Goal: Transaction & Acquisition: Purchase product/service

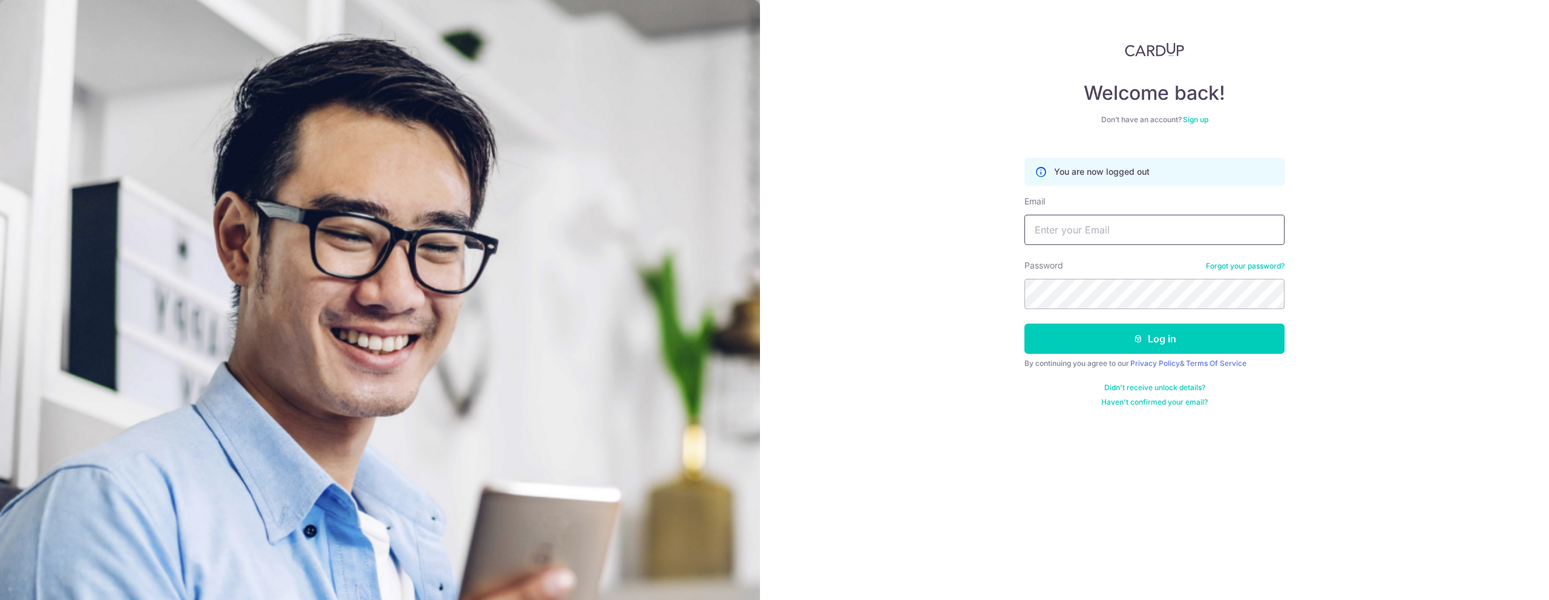
drag, startPoint x: 1264, startPoint y: 238, endPoint x: 1237, endPoint y: 238, distance: 26.6
click at [1263, 238] on input "Email" at bounding box center [1154, 230] width 260 height 30
type input "joshua@vroom.com.sg"
click at [1167, 336] on button "Log in" at bounding box center [1154, 339] width 260 height 30
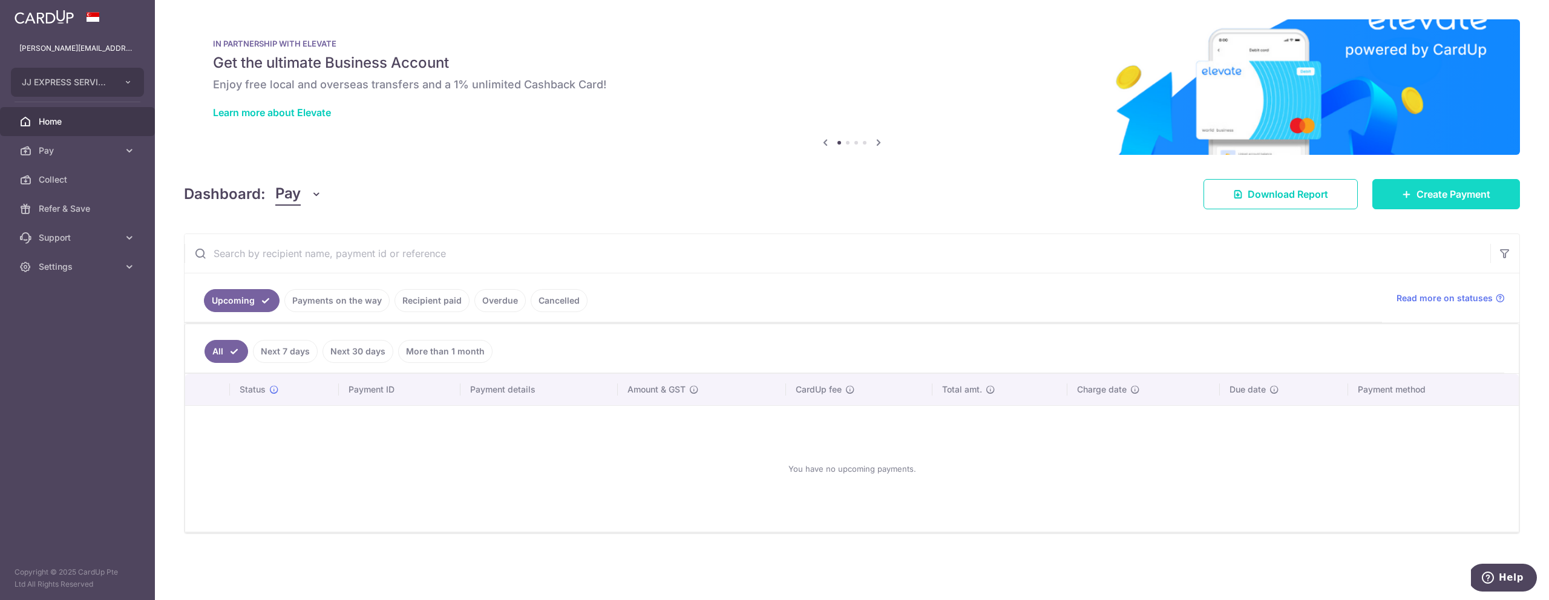
click at [1468, 195] on span "Create Payment" at bounding box center [1454, 194] width 74 height 15
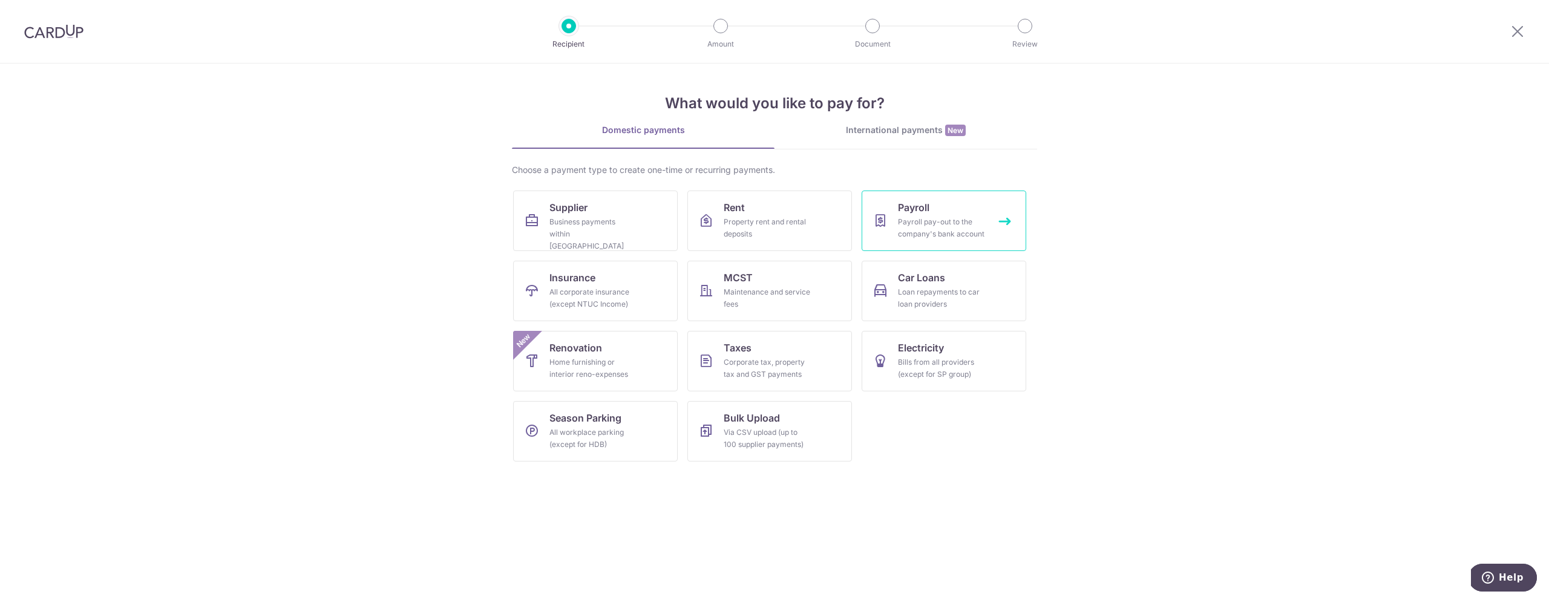
click at [905, 209] on span "Payroll" at bounding box center [913, 207] width 31 height 15
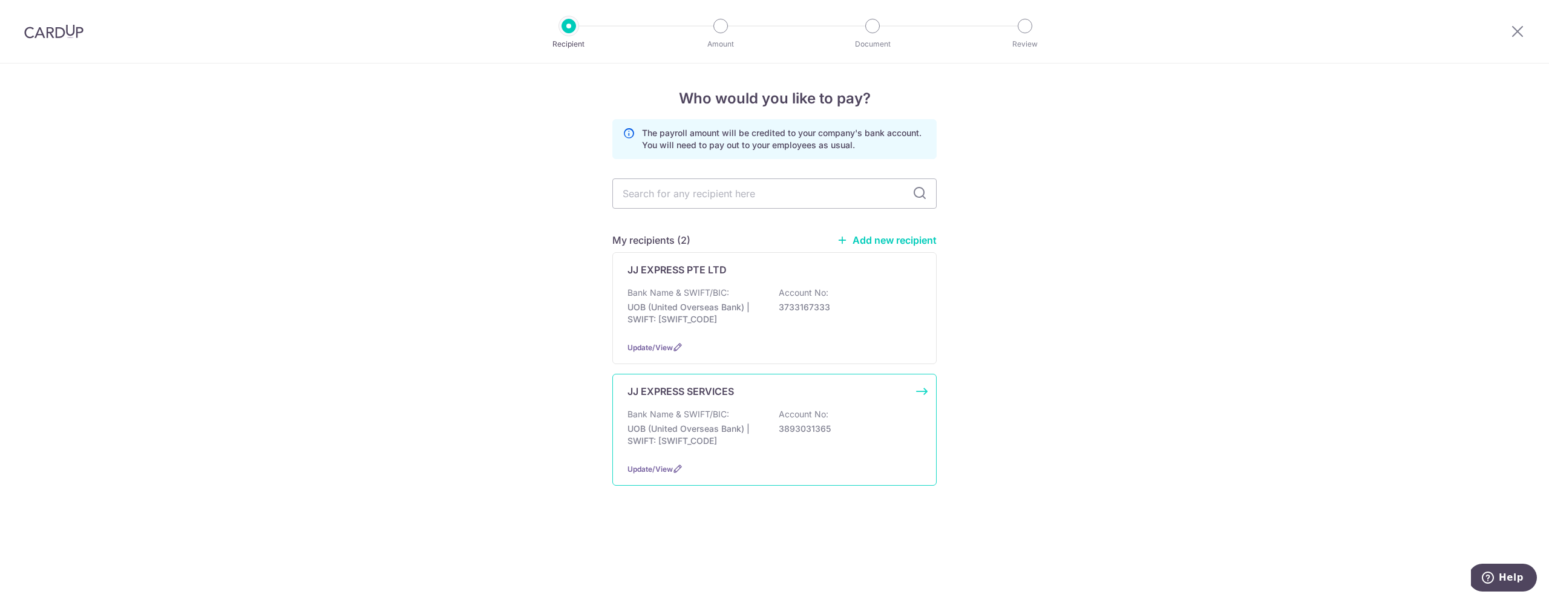
click at [816, 387] on div "JJ EXPRESS SERVICES" at bounding box center [767, 391] width 280 height 15
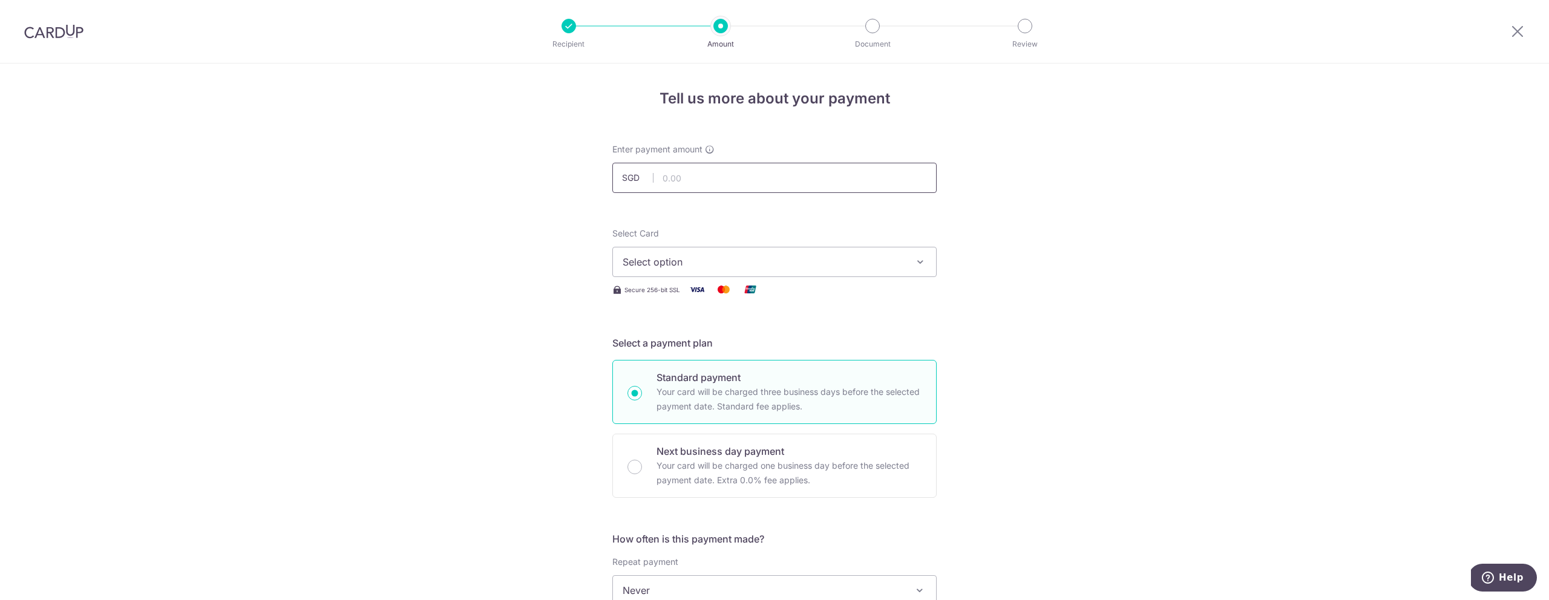
click at [686, 181] on input "text" at bounding box center [774, 178] width 324 height 30
type input "50,000.00"
drag, startPoint x: 680, startPoint y: 265, endPoint x: 681, endPoint y: 290, distance: 25.4
click at [680, 265] on span "Select option" at bounding box center [764, 262] width 282 height 15
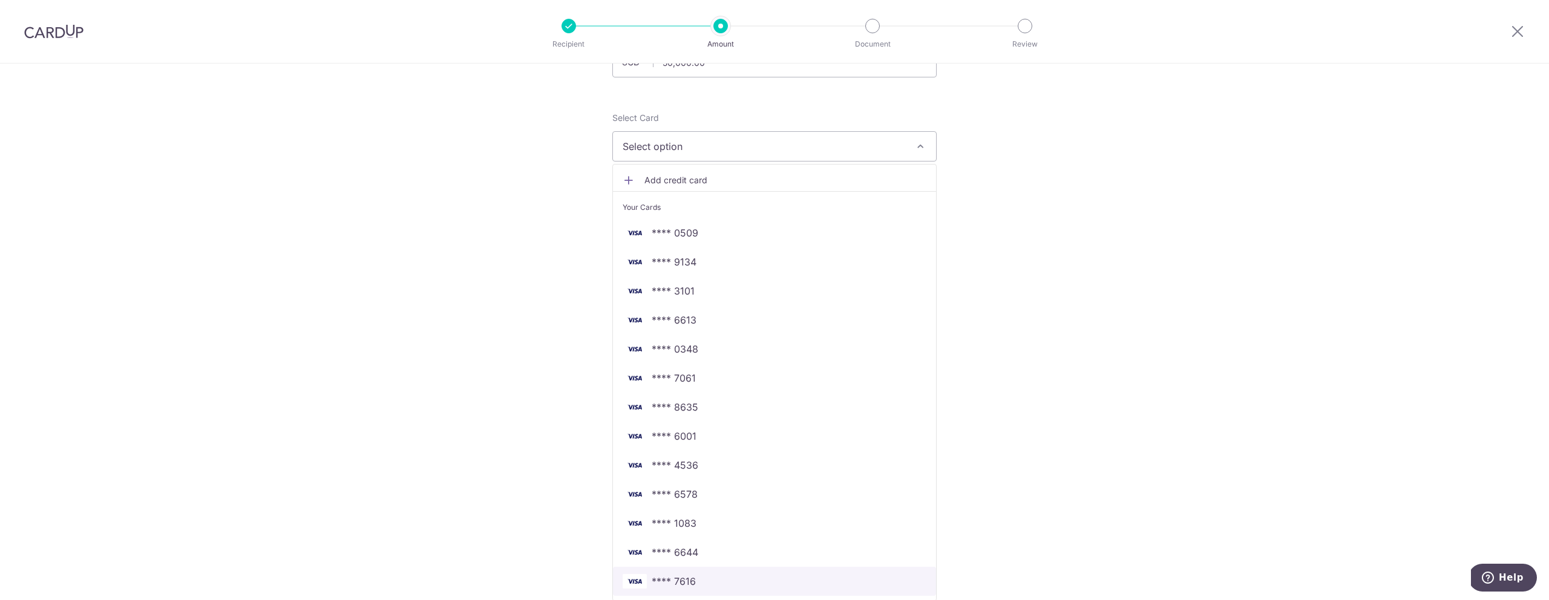
scroll to position [124, 0]
drag, startPoint x: 700, startPoint y: 570, endPoint x: 690, endPoint y: 307, distance: 262.8
click at [700, 570] on span "**** 7616" at bounding box center [775, 573] width 304 height 15
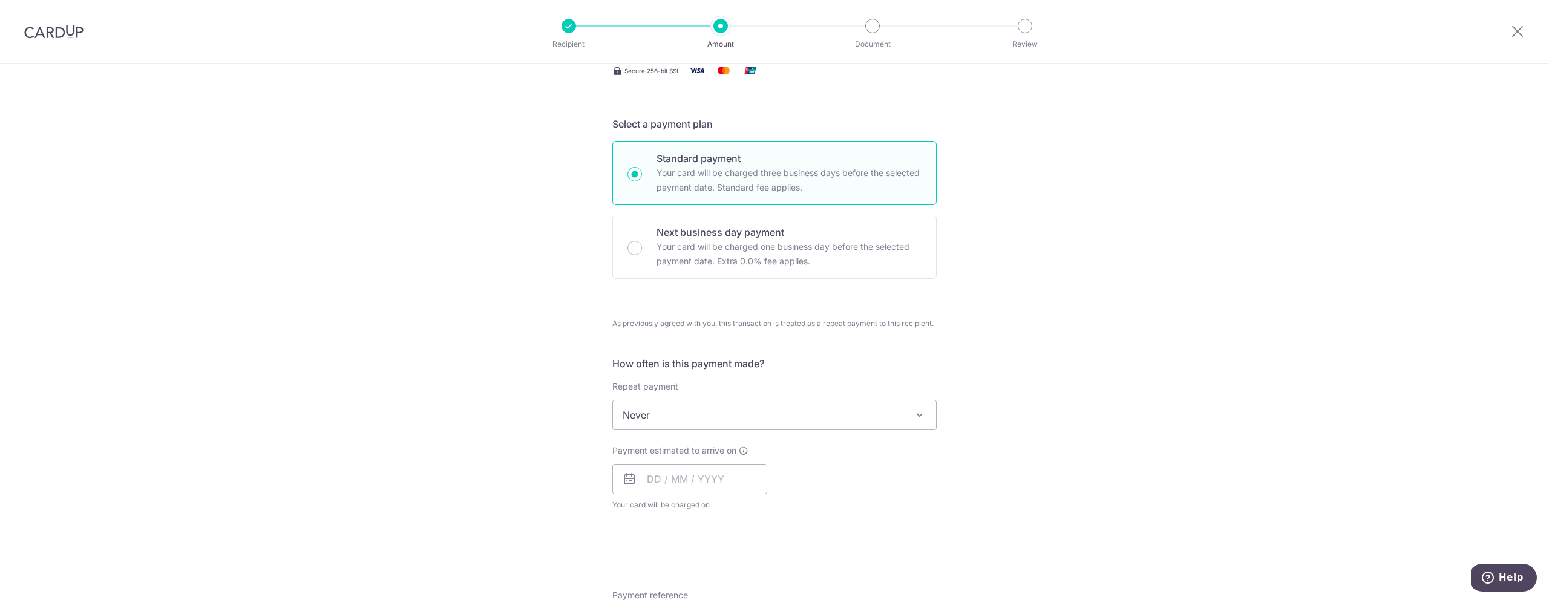
drag, startPoint x: 690, startPoint y: 238, endPoint x: 556, endPoint y: 247, distance: 134.6
click at [690, 238] on p "Next business day payment" at bounding box center [789, 232] width 265 height 15
click at [642, 241] on input "Next business day payment Your card will be charged one business day before the…" at bounding box center [634, 248] width 15 height 15
radio input "false"
radio input "true"
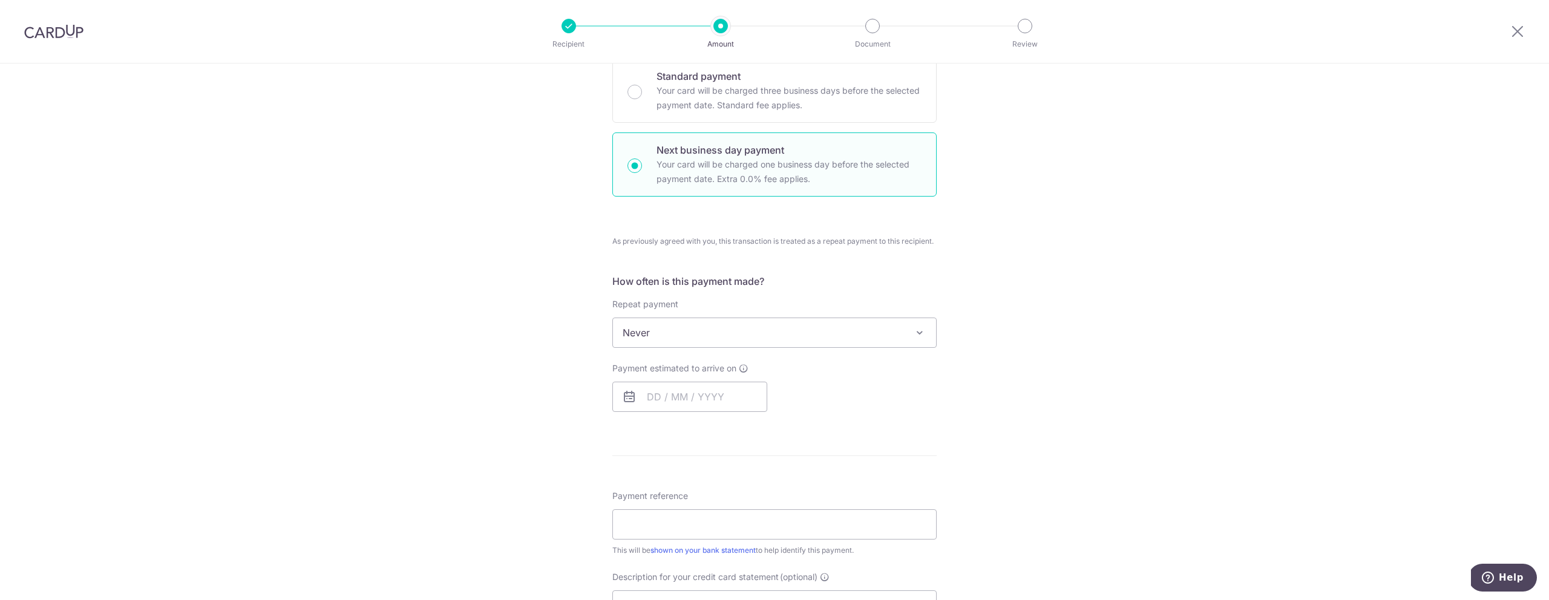
scroll to position [407, 0]
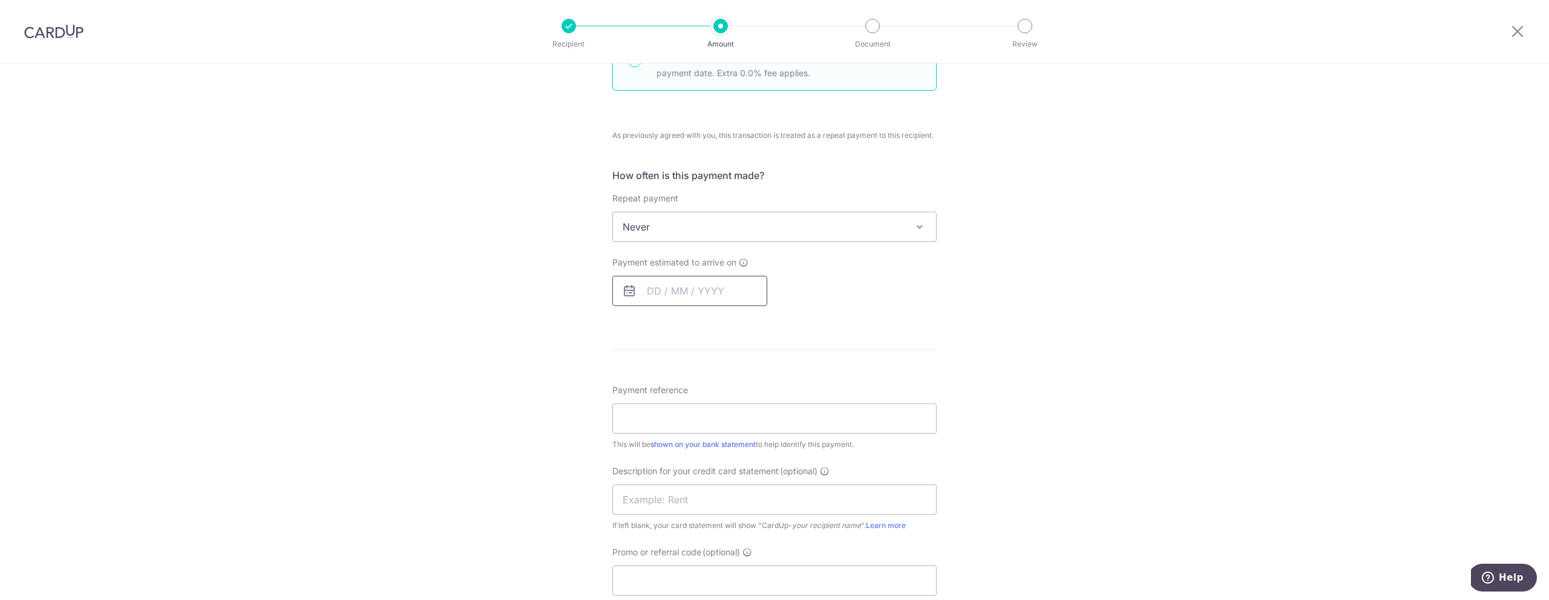
click at [669, 287] on input "text" at bounding box center [689, 291] width 155 height 30
click at [714, 426] on link "15" at bounding box center [709, 425] width 19 height 19
type input "[DATE]"
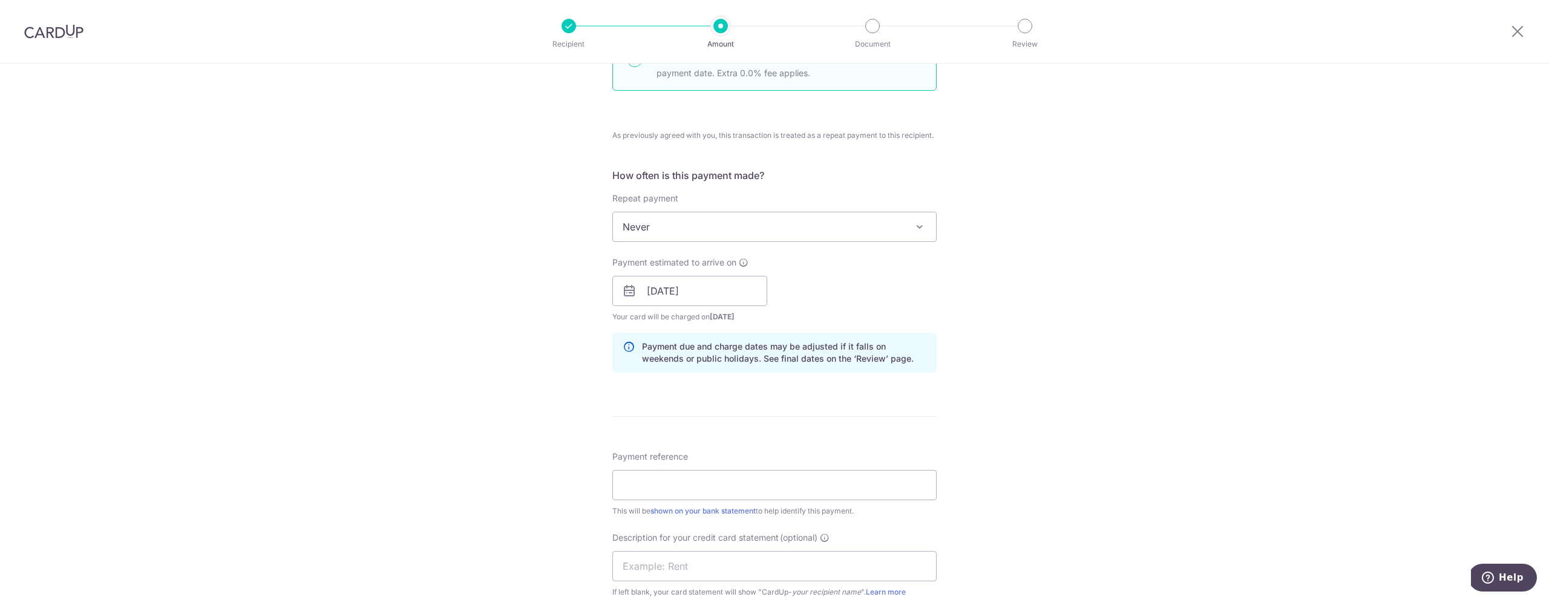
scroll to position [511, 0]
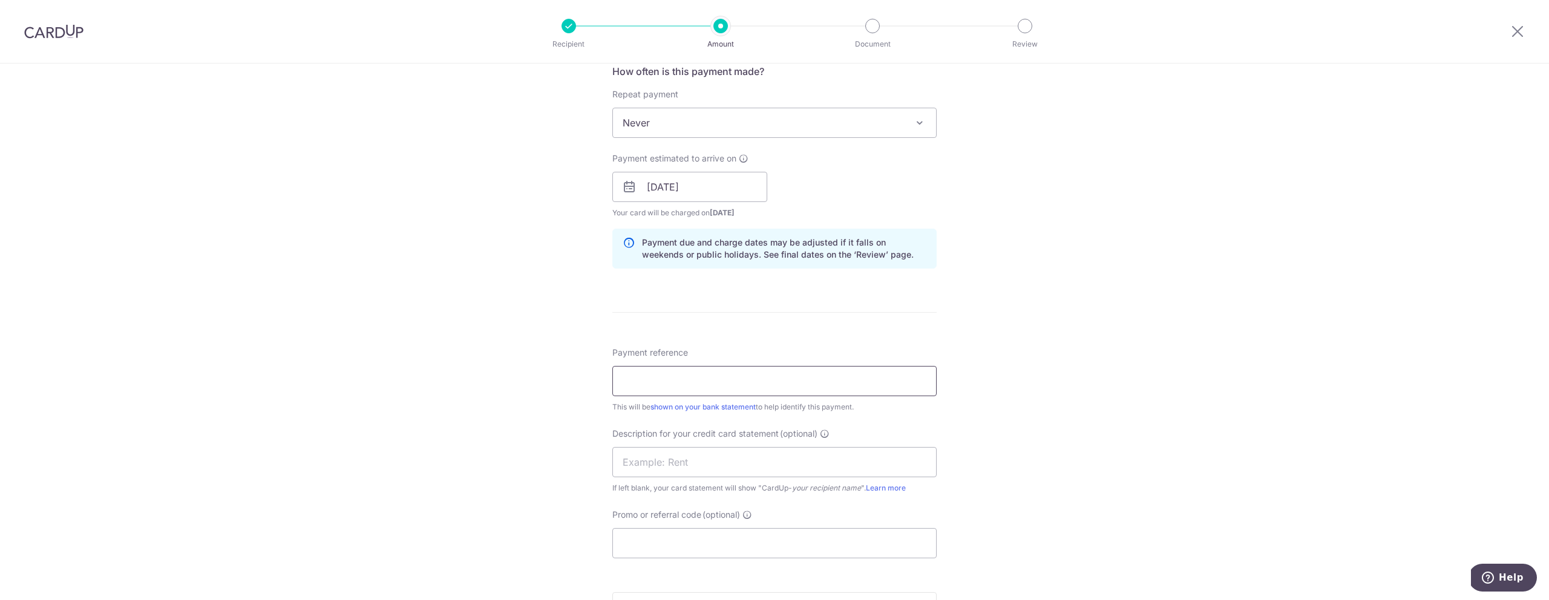
click at [689, 376] on input "Payment reference" at bounding box center [774, 381] width 324 height 30
paste input "13 OCT TO 19 OCT PAYROLL"
type input "13 OCT TO 19 OCT PAYROLL"
click at [653, 467] on input "text" at bounding box center [774, 462] width 324 height 30
paste input "13 OCT TO 19 OC"
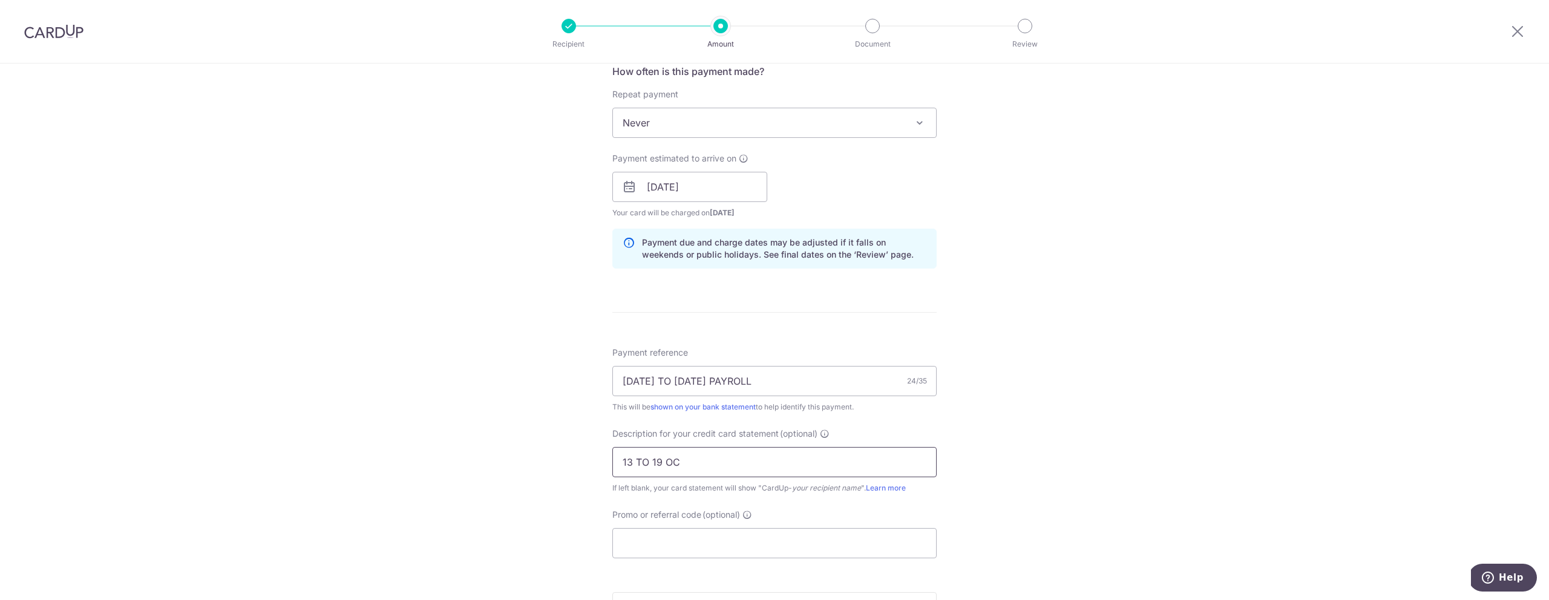
click at [752, 450] on input "13 TO 19 OC" at bounding box center [774, 462] width 324 height 30
click at [735, 457] on input "13 TO 19 OC" at bounding box center [774, 462] width 324 height 30
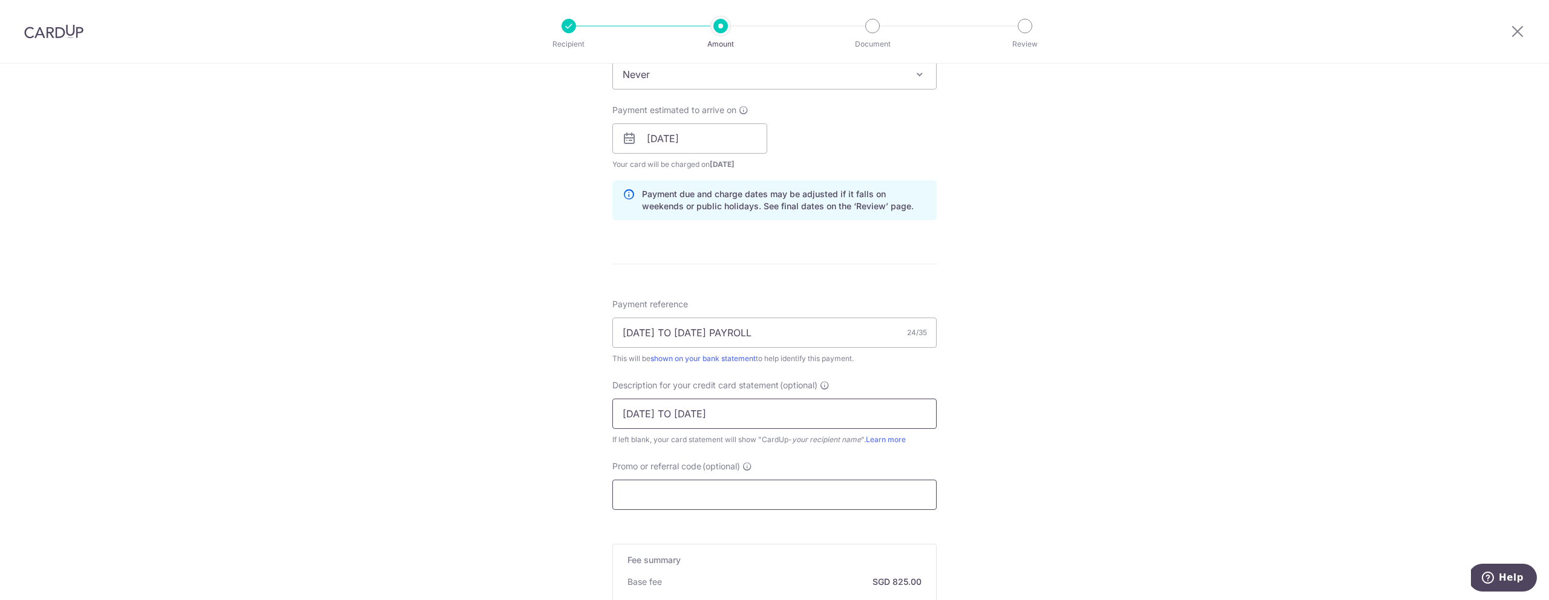
scroll to position [561, 0]
type input "13 TO 19 OCT"
click at [669, 487] on input "Promo or referral code (optional)" at bounding box center [774, 494] width 324 height 30
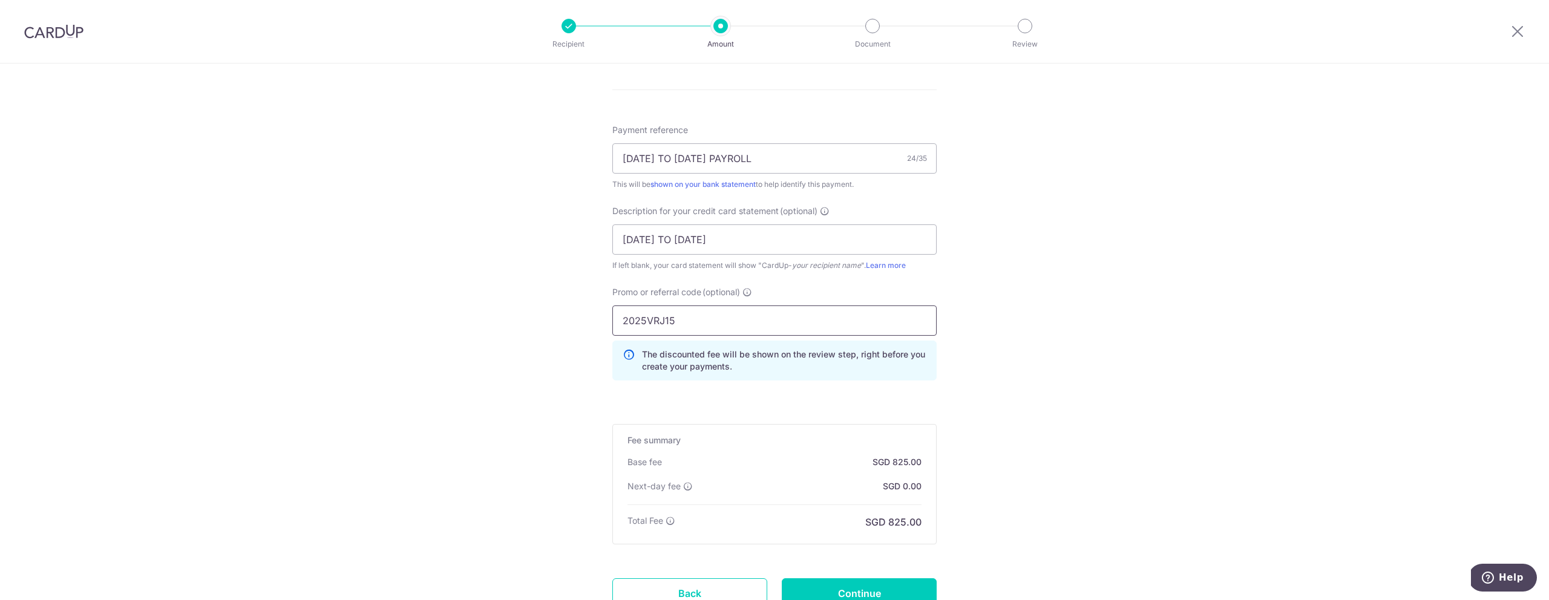
scroll to position [743, 0]
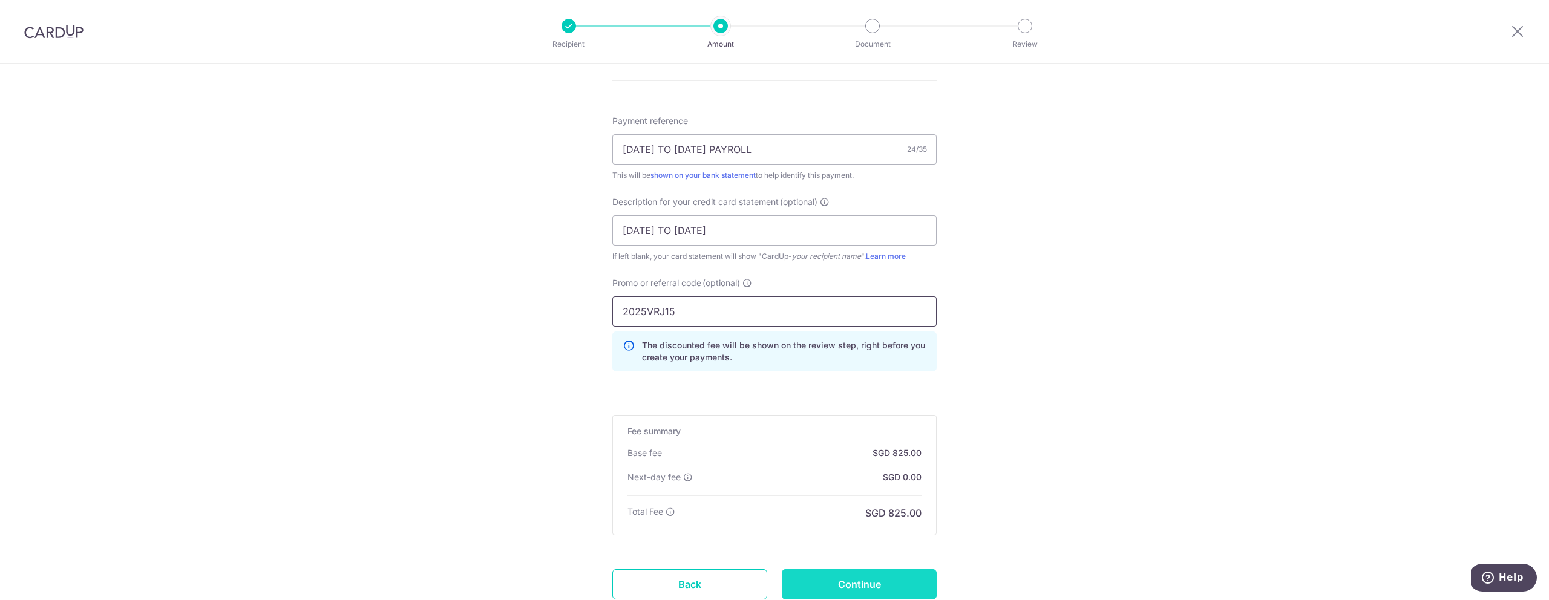
type input "2025VRJ15"
click at [850, 585] on input "Continue" at bounding box center [859, 584] width 155 height 30
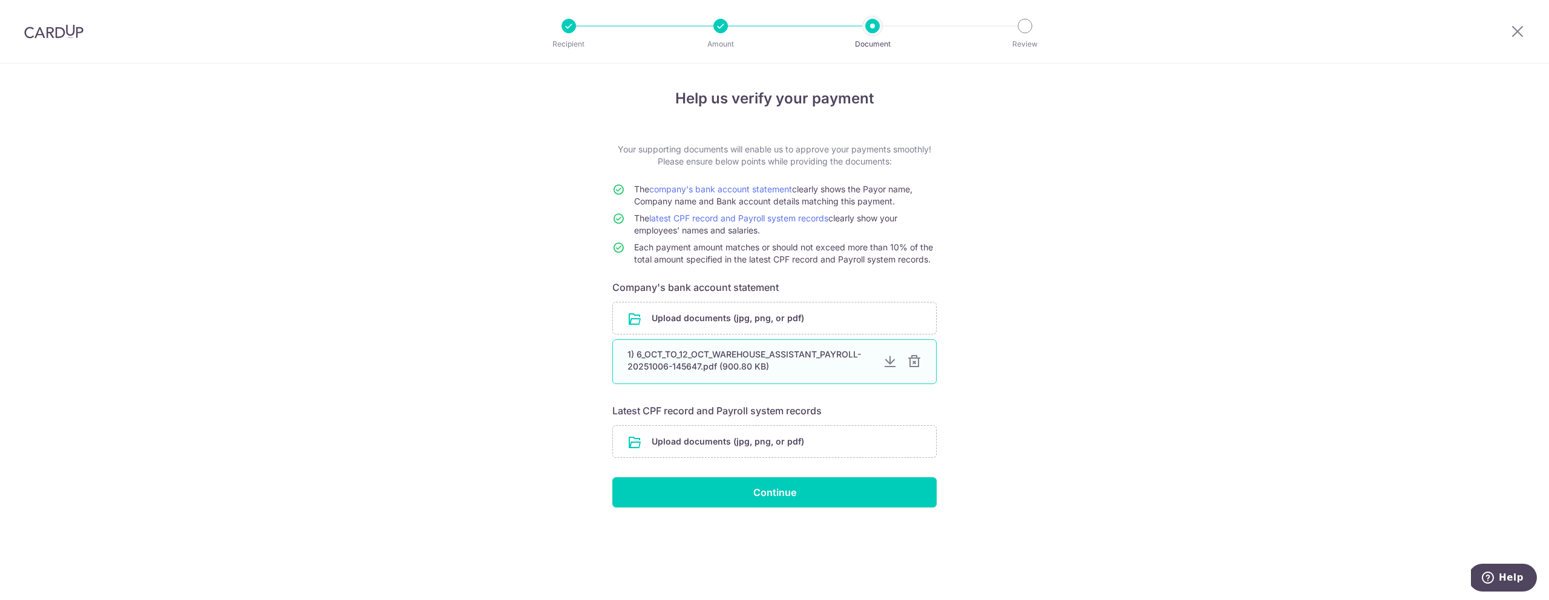
click at [911, 361] on div at bounding box center [914, 362] width 15 height 15
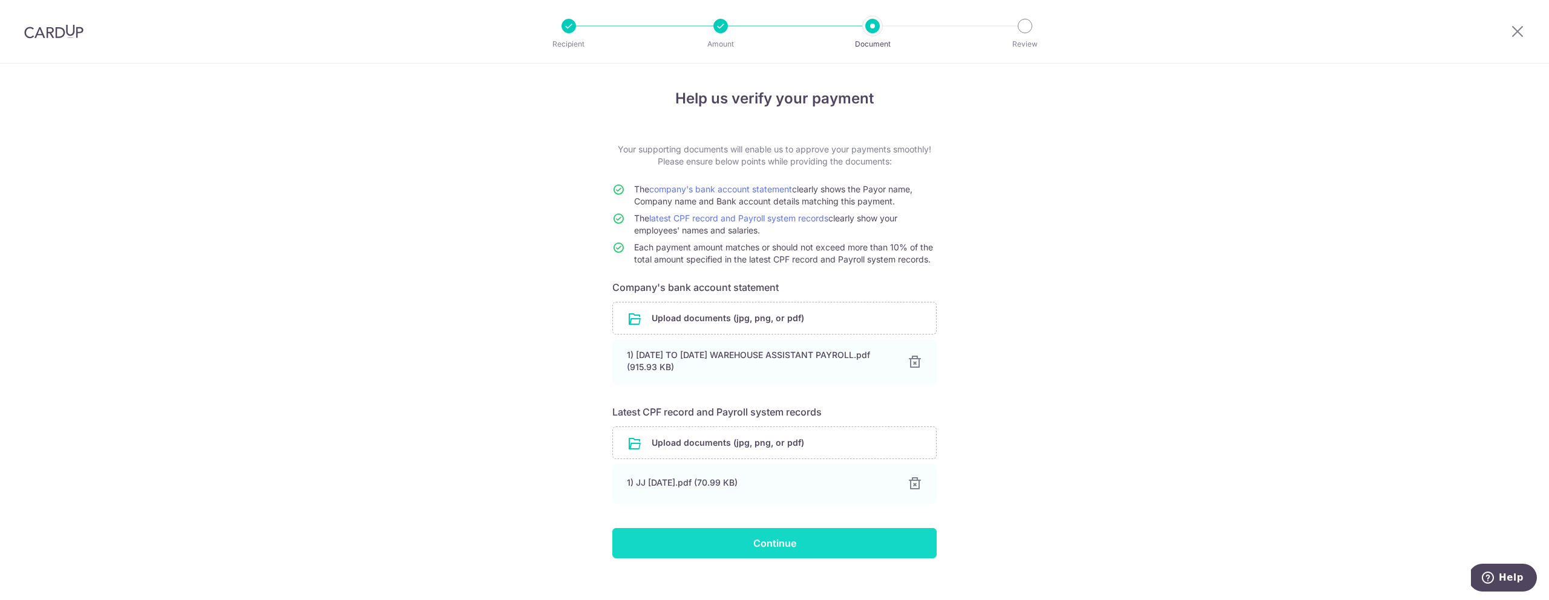
click at [817, 549] on input "Continue" at bounding box center [774, 543] width 324 height 30
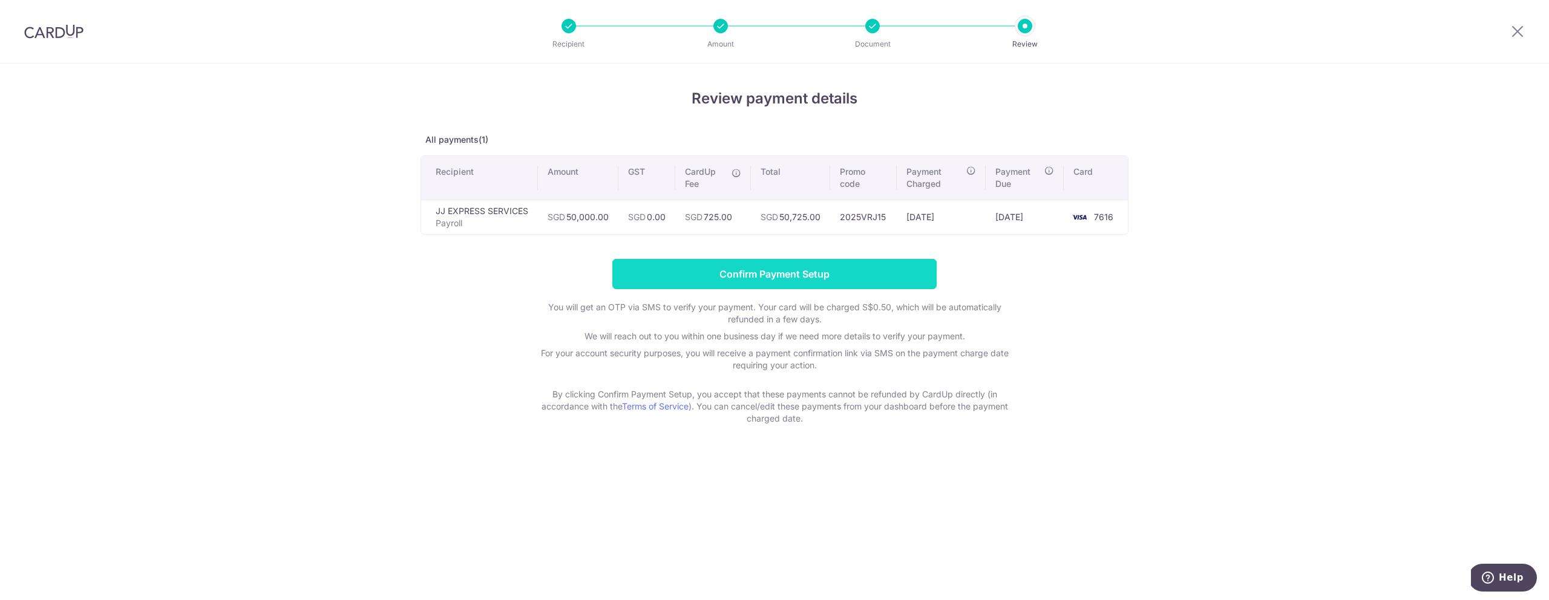
click at [800, 276] on input "Confirm Payment Setup" at bounding box center [774, 274] width 324 height 30
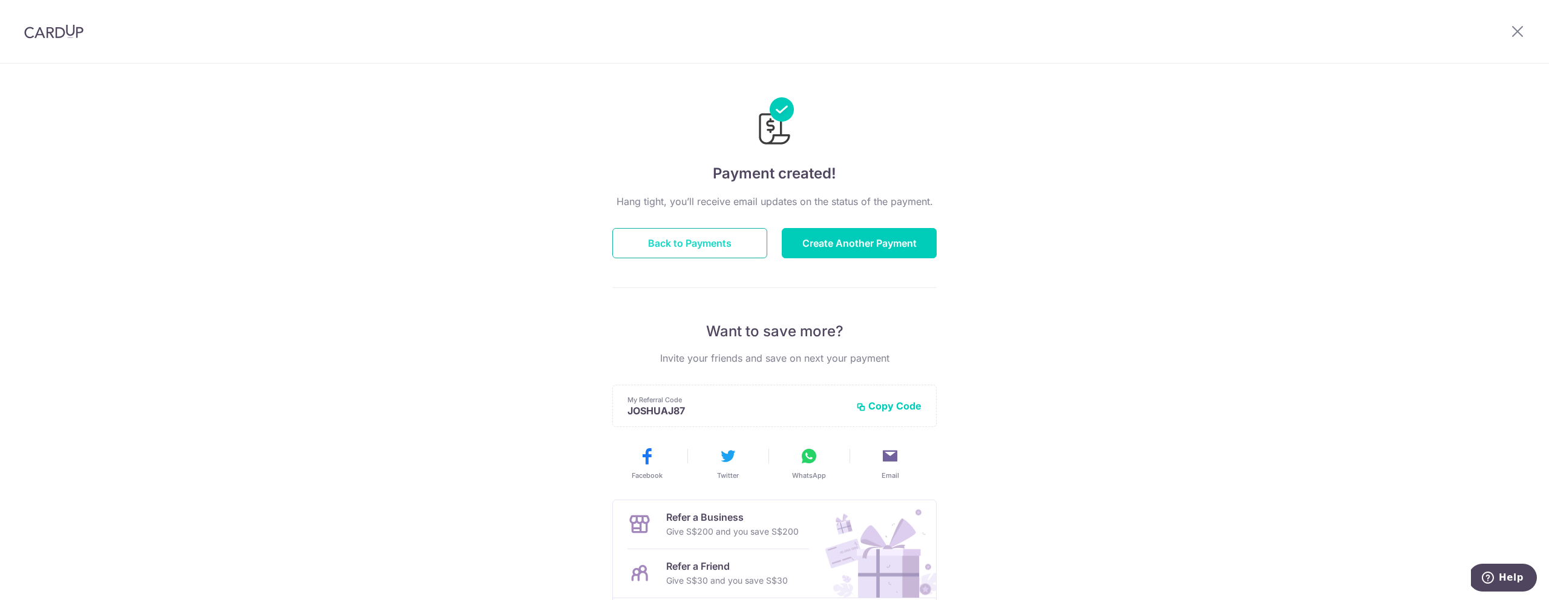
drag, startPoint x: 755, startPoint y: 253, endPoint x: 750, endPoint y: 248, distance: 7.3
click at [755, 253] on button "Back to Payments" at bounding box center [689, 243] width 155 height 30
click at [749, 248] on button "Back to Payments" at bounding box center [689, 243] width 155 height 30
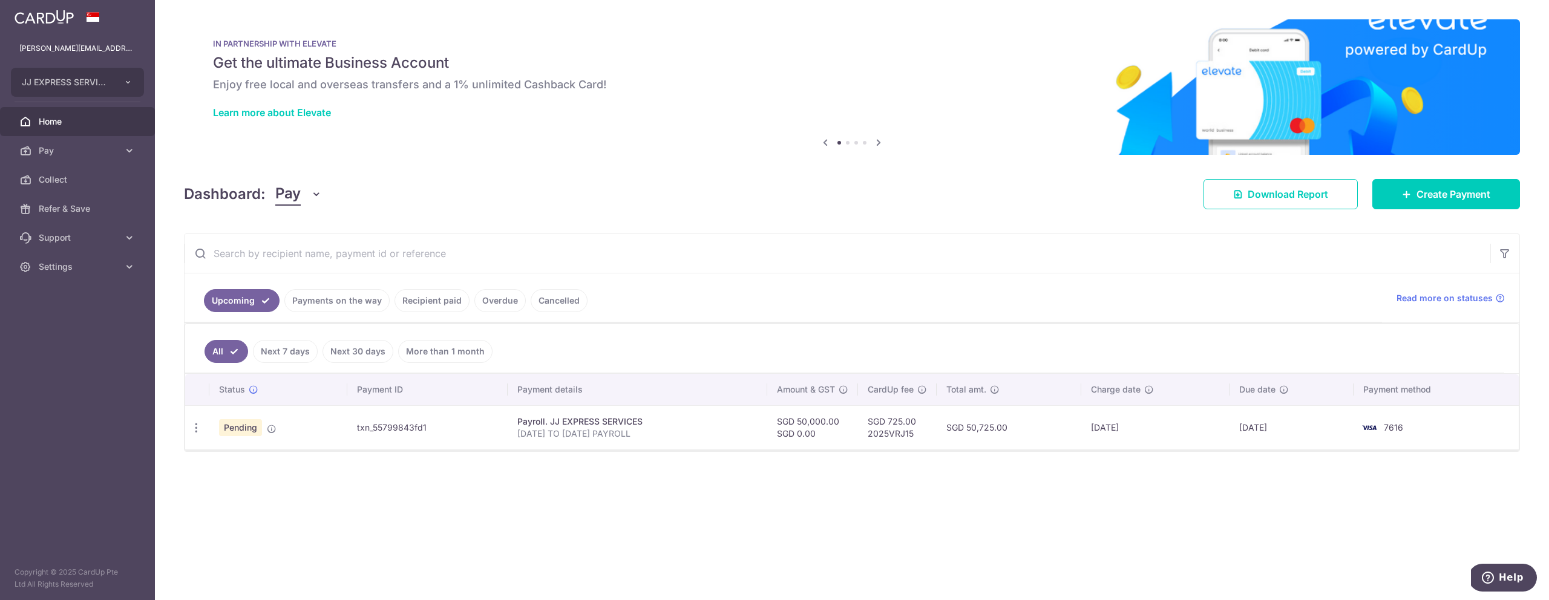
drag, startPoint x: 355, startPoint y: 427, endPoint x: 449, endPoint y: 429, distance: 93.8
click at [449, 429] on td "txn_55799843fd1" at bounding box center [427, 427] width 160 height 44
copy td "txn_55799843fd1"
click at [94, 267] on span "Settings" at bounding box center [79, 267] width 80 height 12
click at [79, 321] on span "Logout" at bounding box center [79, 325] width 80 height 12
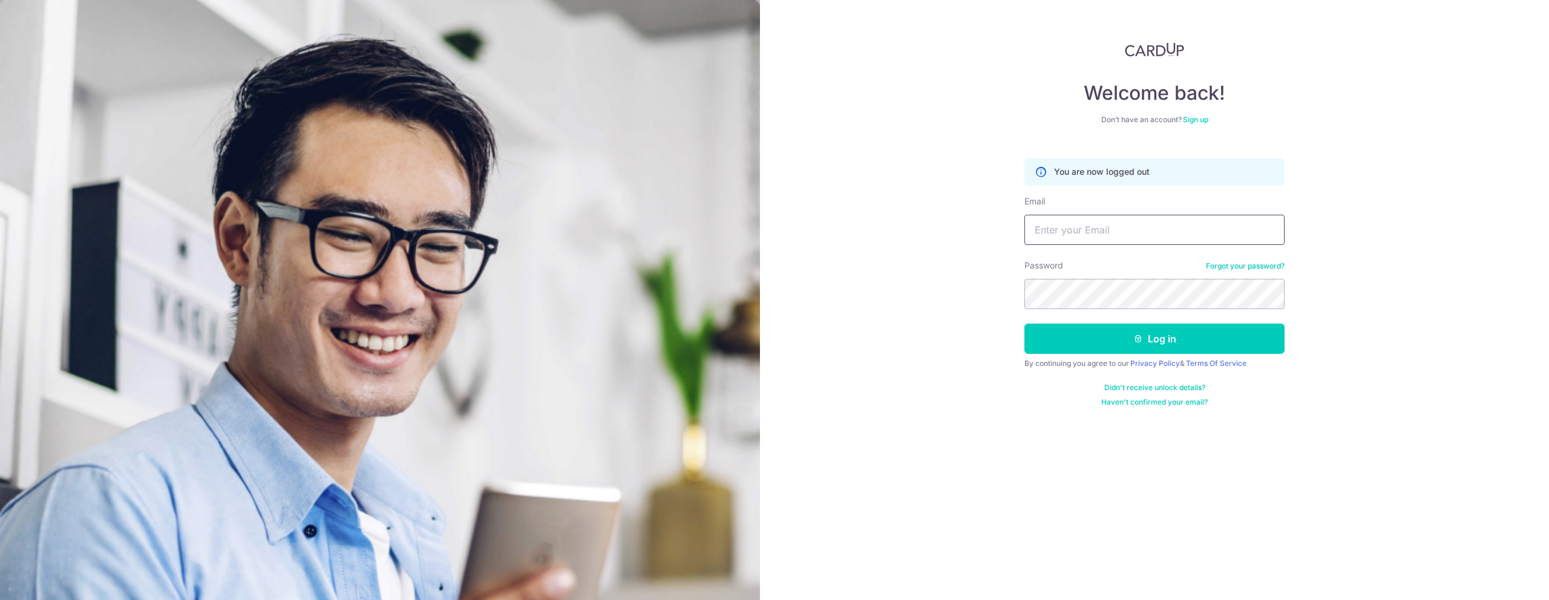
click at [1106, 240] on input "Email" at bounding box center [1154, 230] width 260 height 30
